Goal: Navigation & Orientation: Find specific page/section

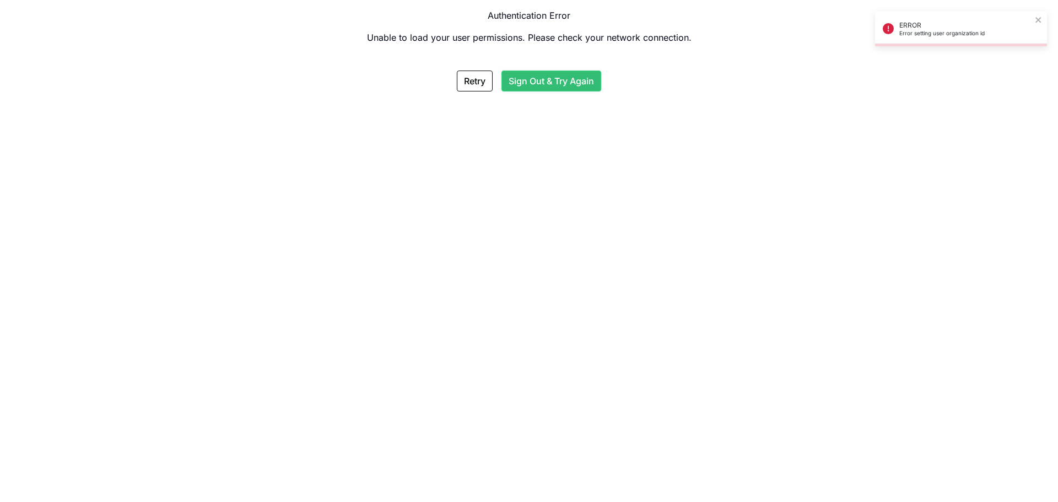
click at [524, 89] on button "Sign Out & Try Again" at bounding box center [552, 81] width 100 height 21
